Goal: Book appointment/travel/reservation

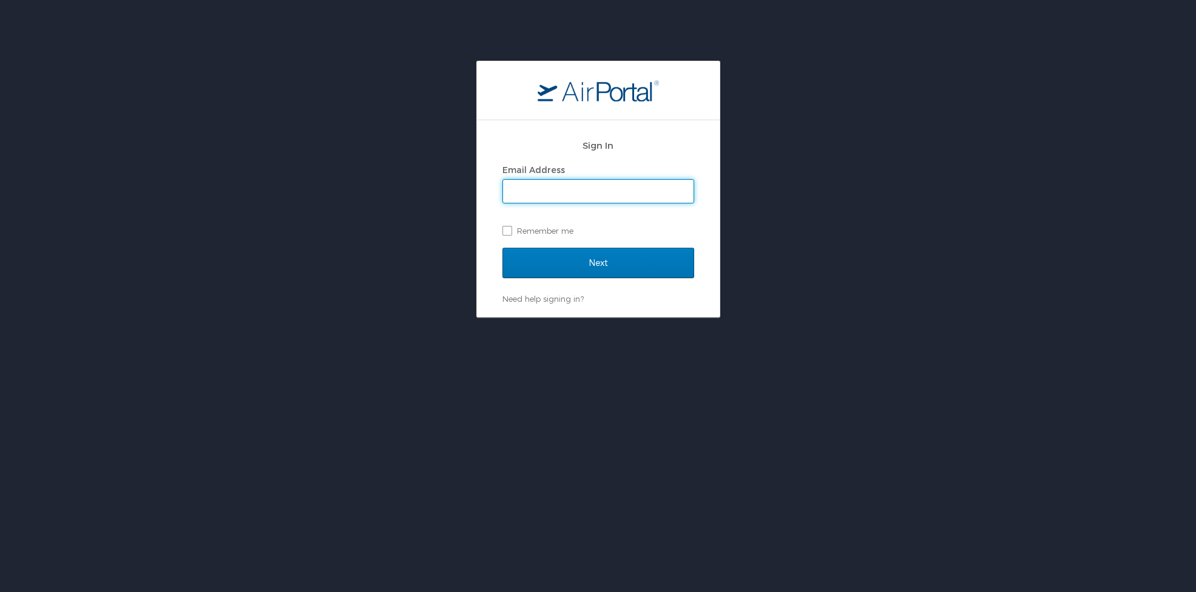
click at [592, 192] on input "Email Address" at bounding box center [598, 191] width 191 height 23
type input "[EMAIL_ADDRESS][PERSON_NAME][PERSON_NAME][DOMAIN_NAME]"
click at [598, 262] on input "Next" at bounding box center [599, 263] width 192 height 30
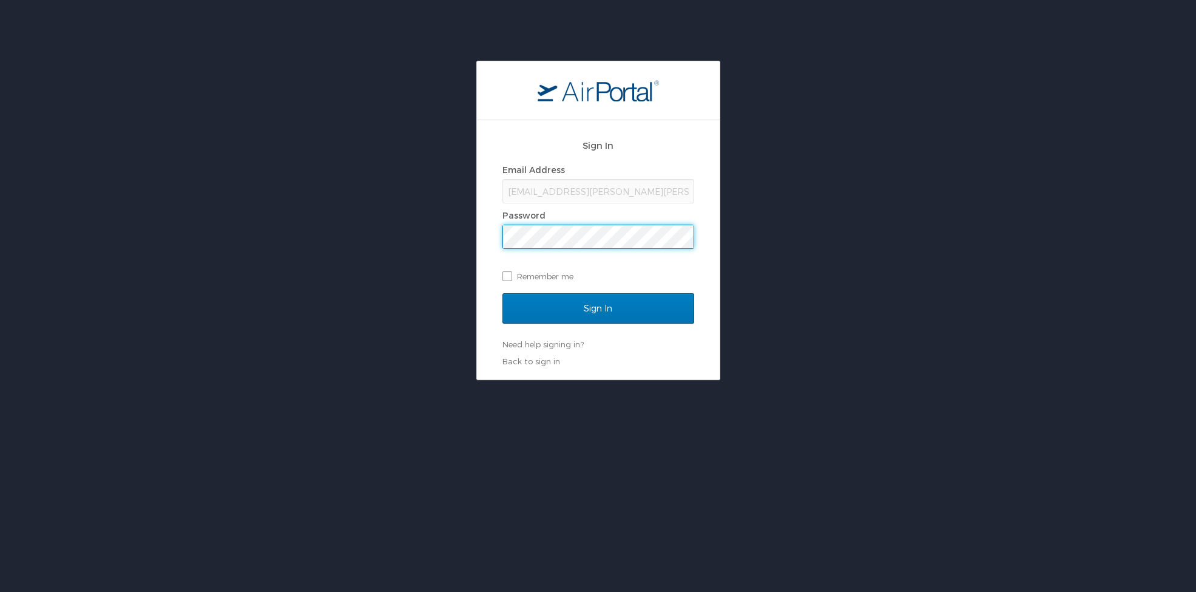
click at [598, 308] on input "Sign In" at bounding box center [599, 308] width 192 height 30
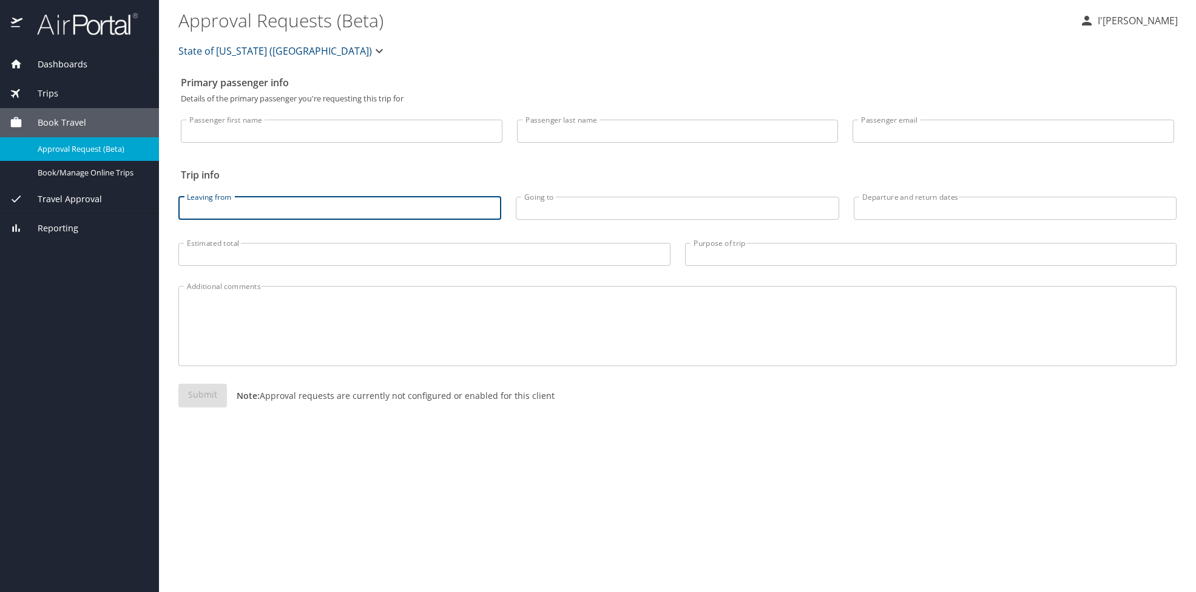
click at [229, 215] on input "Leaving from" at bounding box center [339, 208] width 323 height 23
type input "baton rouge"
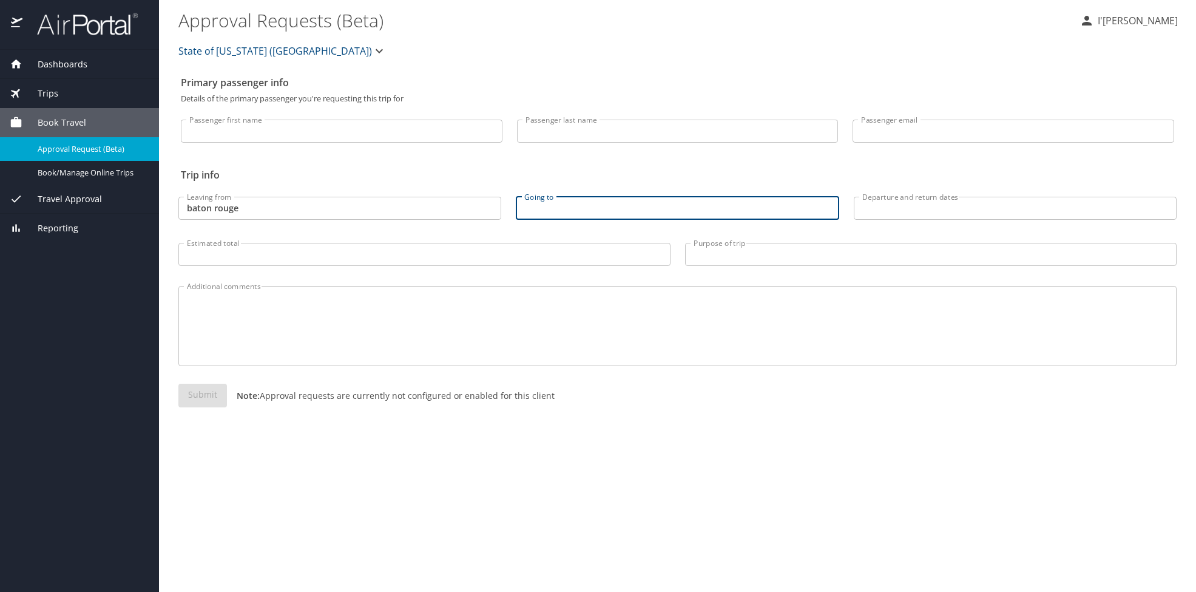
type input "q"
type input "Q"
type input "Washington"
drag, startPoint x: 286, startPoint y: 212, endPoint x: 283, endPoint y: 132, distance: 80.8
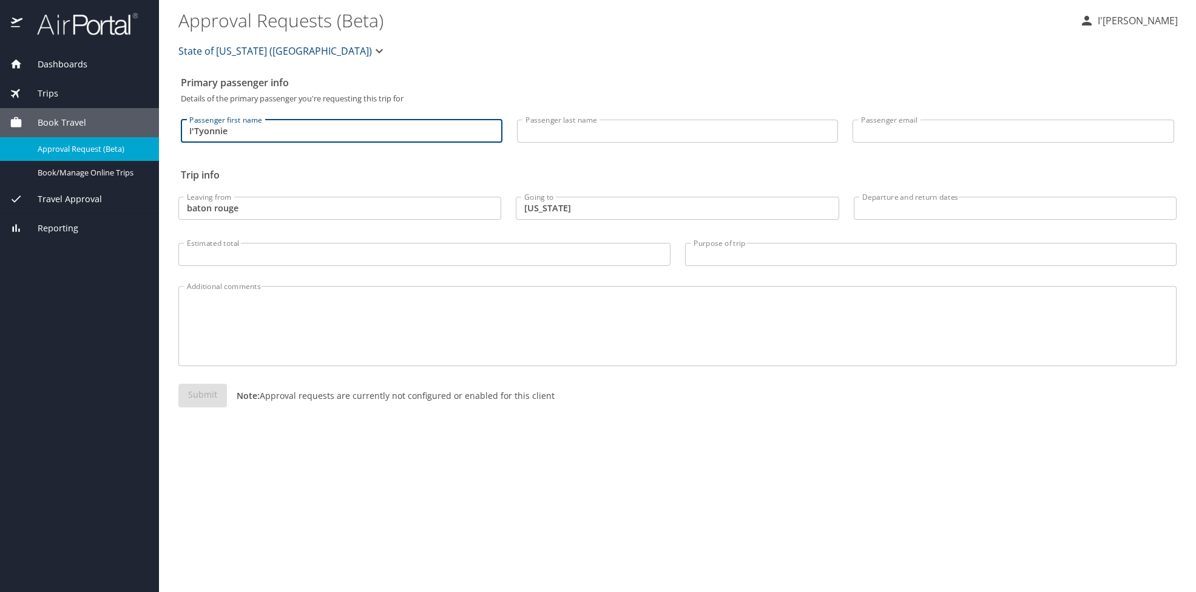
type input "I'Tyonnie"
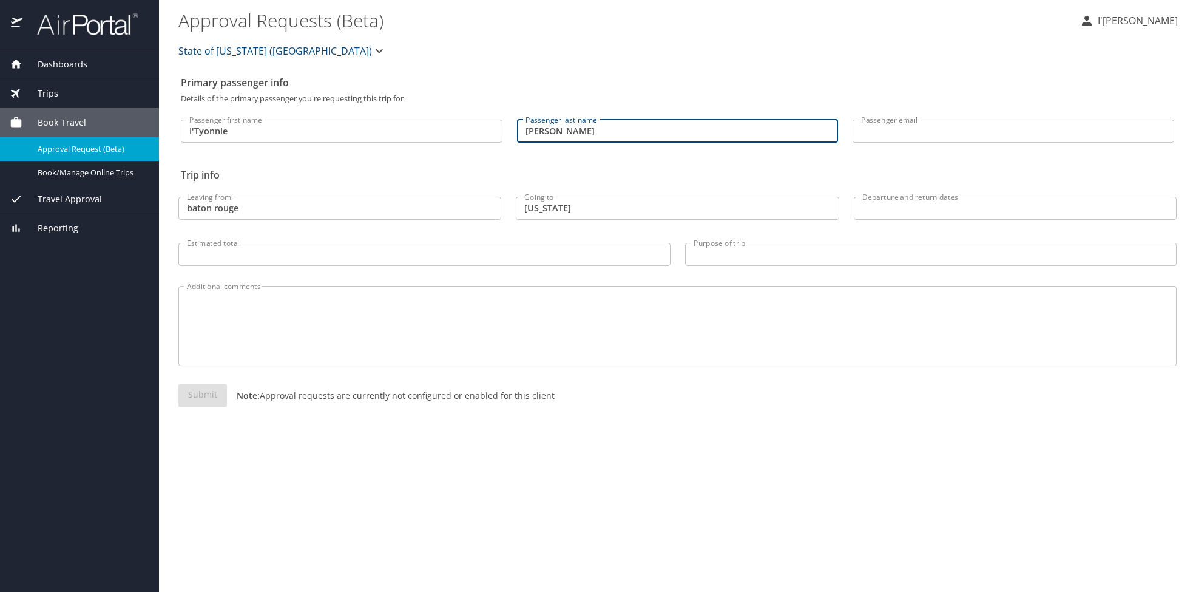
type input "Jackson"
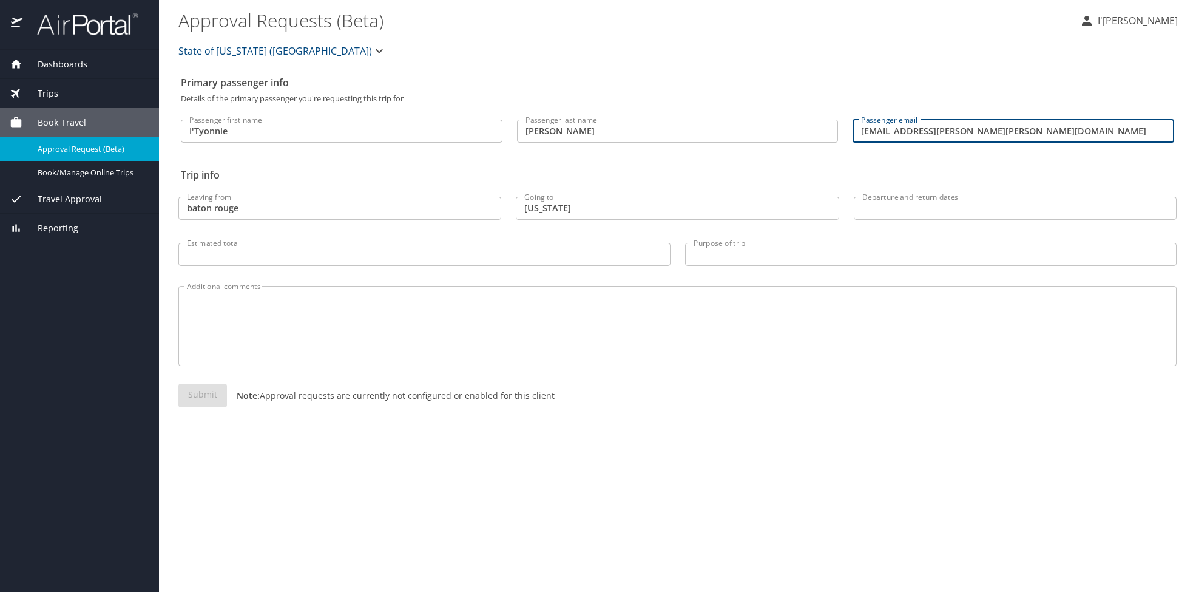
type input "ityonnie.jackson@sulc.edu"
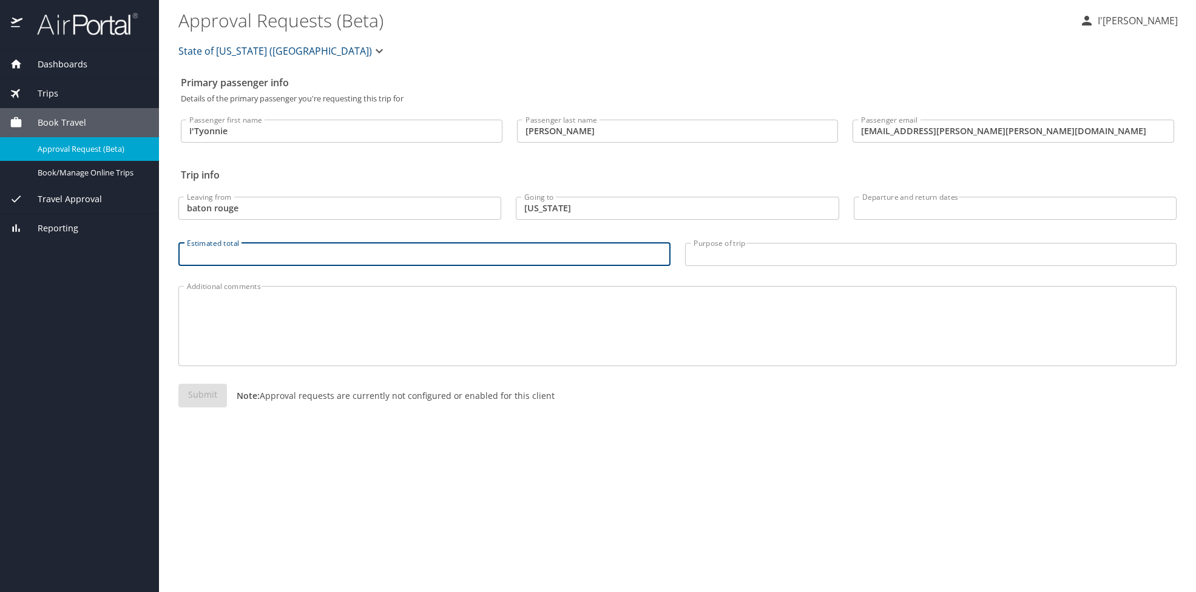
click at [281, 261] on input "Estimated total" at bounding box center [424, 254] width 492 height 23
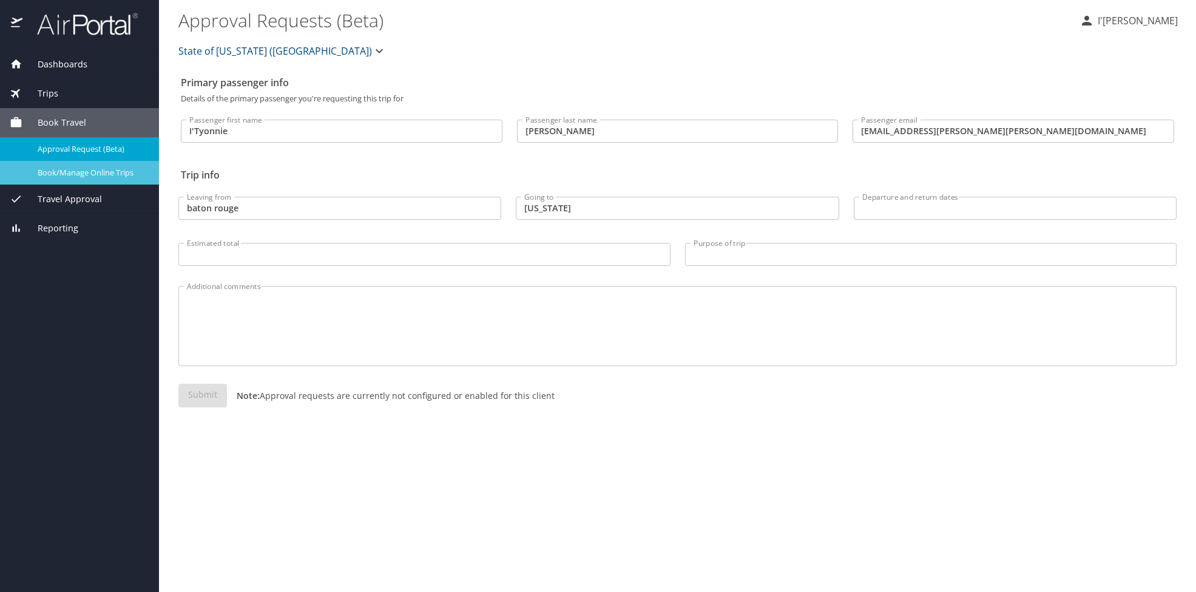
click at [95, 174] on span "Book/Manage Online Trips" at bounding box center [91, 173] width 107 height 12
click at [237, 211] on input "baton rouge" at bounding box center [339, 208] width 323 height 23
